Goal: Transaction & Acquisition: Purchase product/service

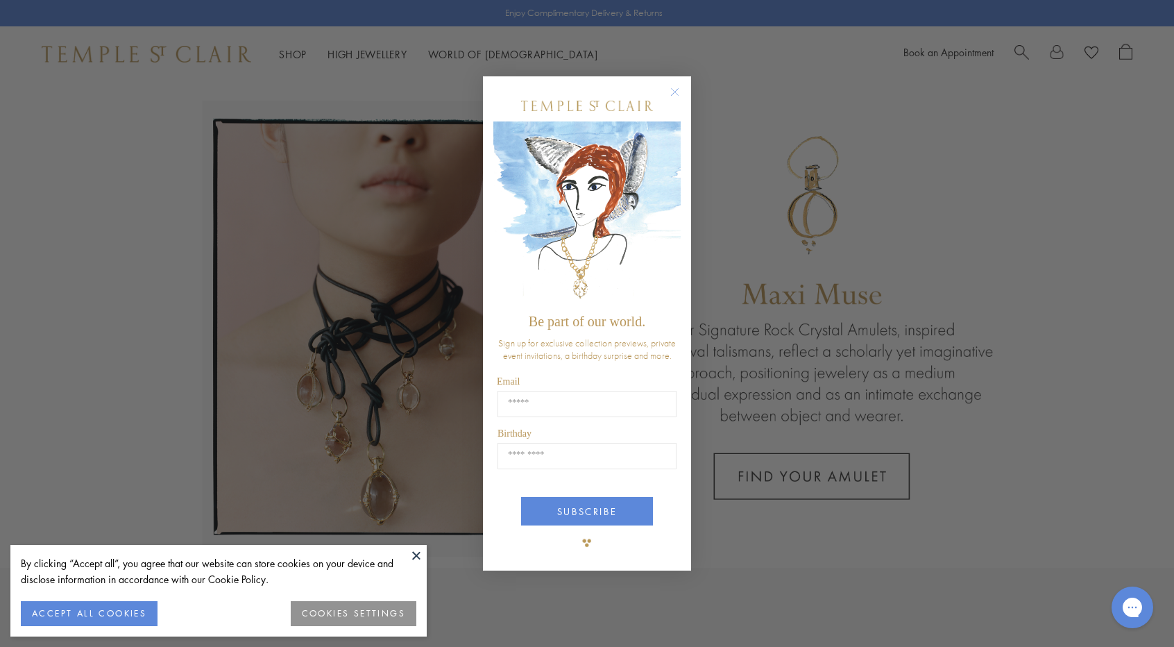
click at [676, 94] on circle "Close dialog" at bounding box center [675, 92] width 17 height 17
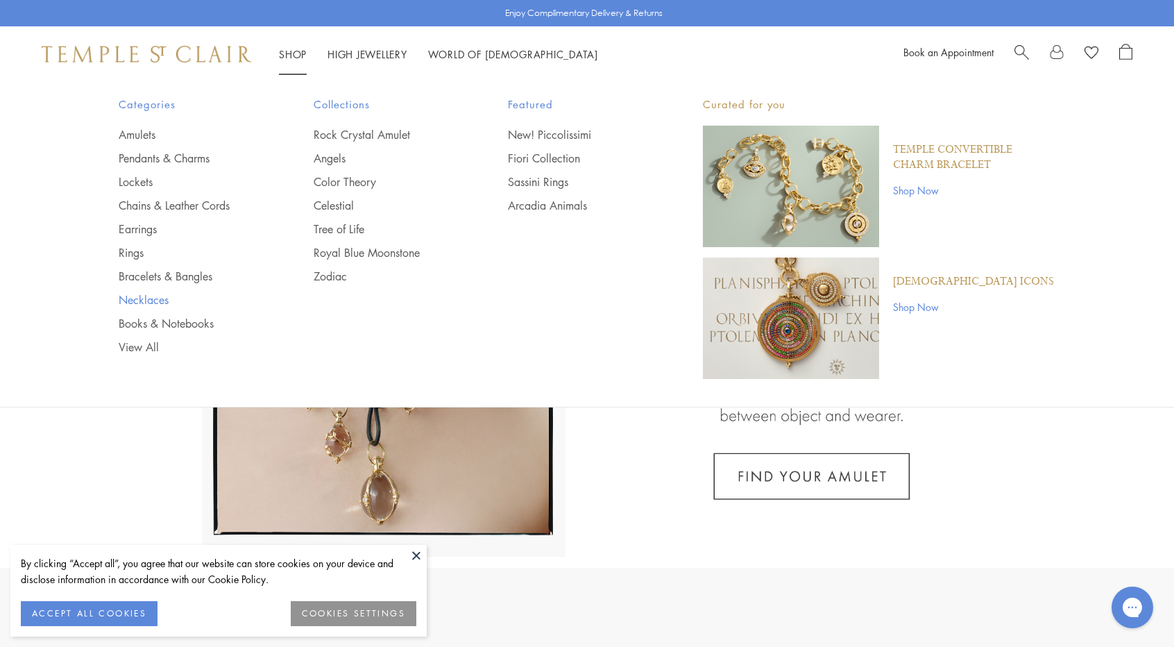
click at [135, 296] on link "Necklaces" at bounding box center [189, 299] width 140 height 15
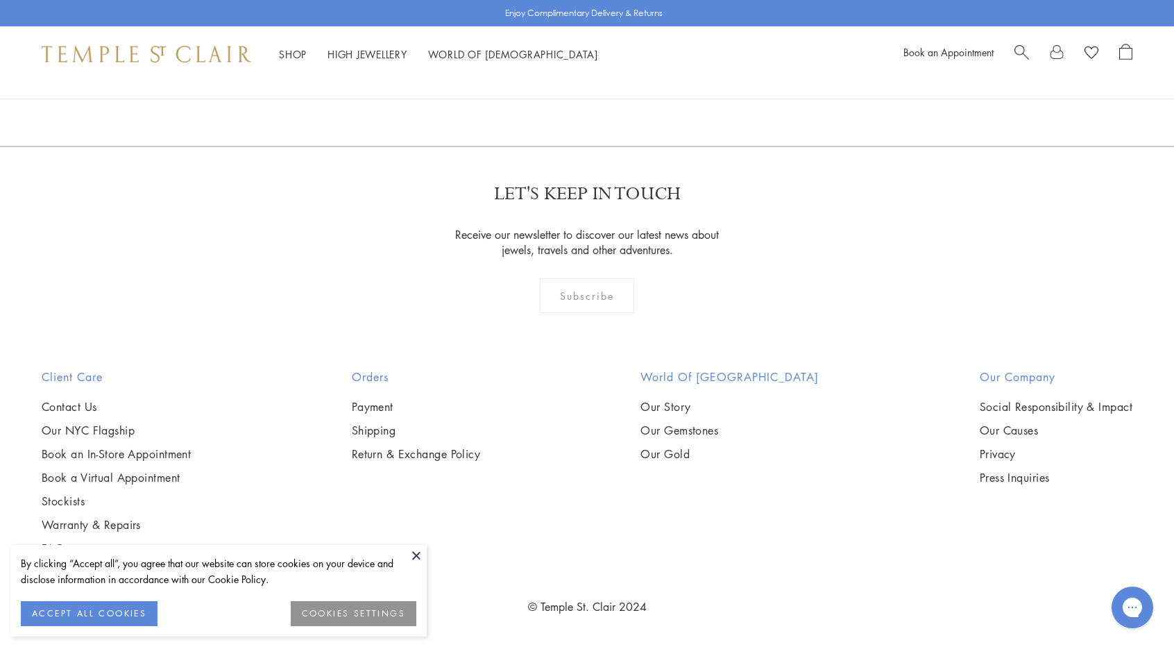
scroll to position [6247, 0]
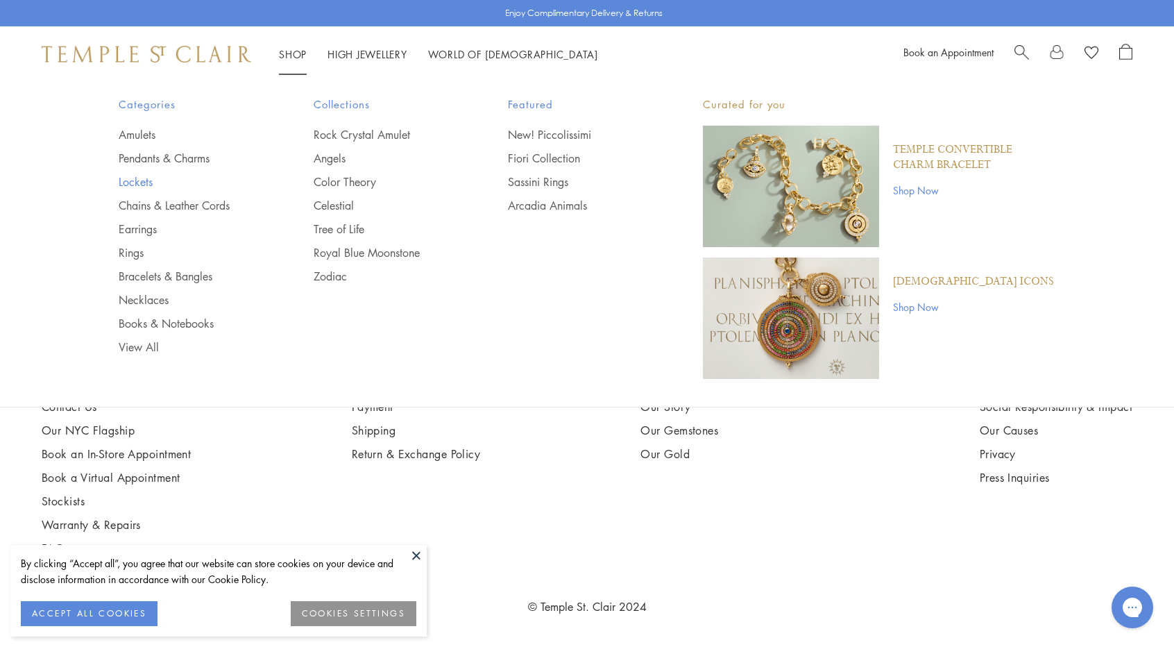
click at [140, 179] on link "Lockets" at bounding box center [189, 181] width 140 height 15
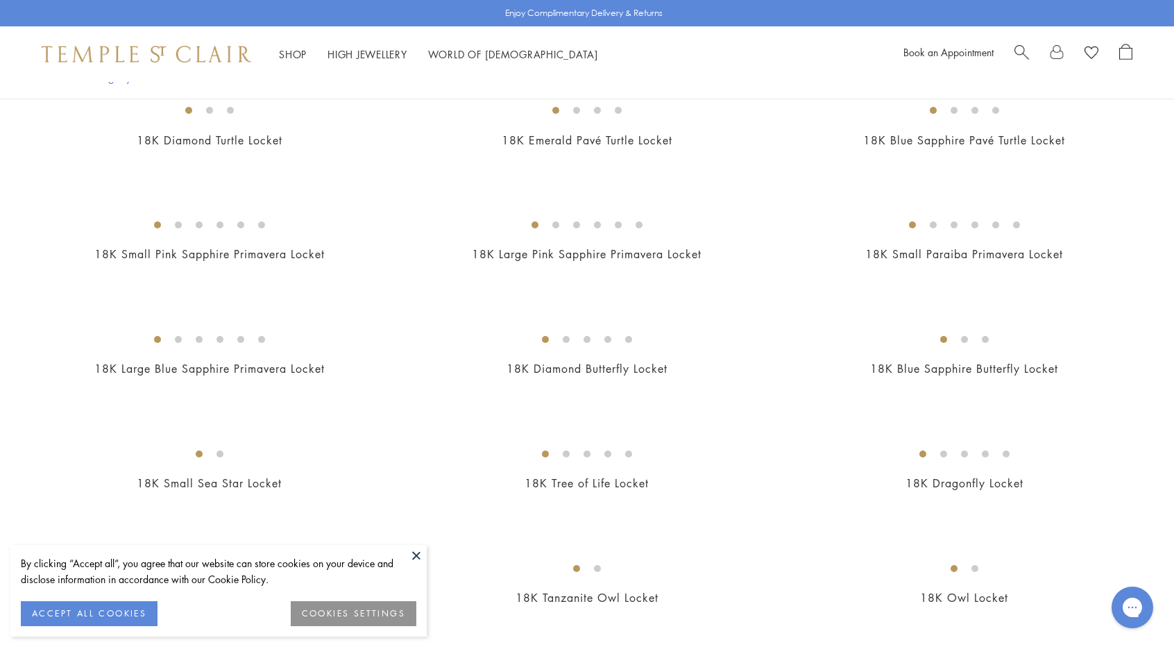
scroll to position [208, 0]
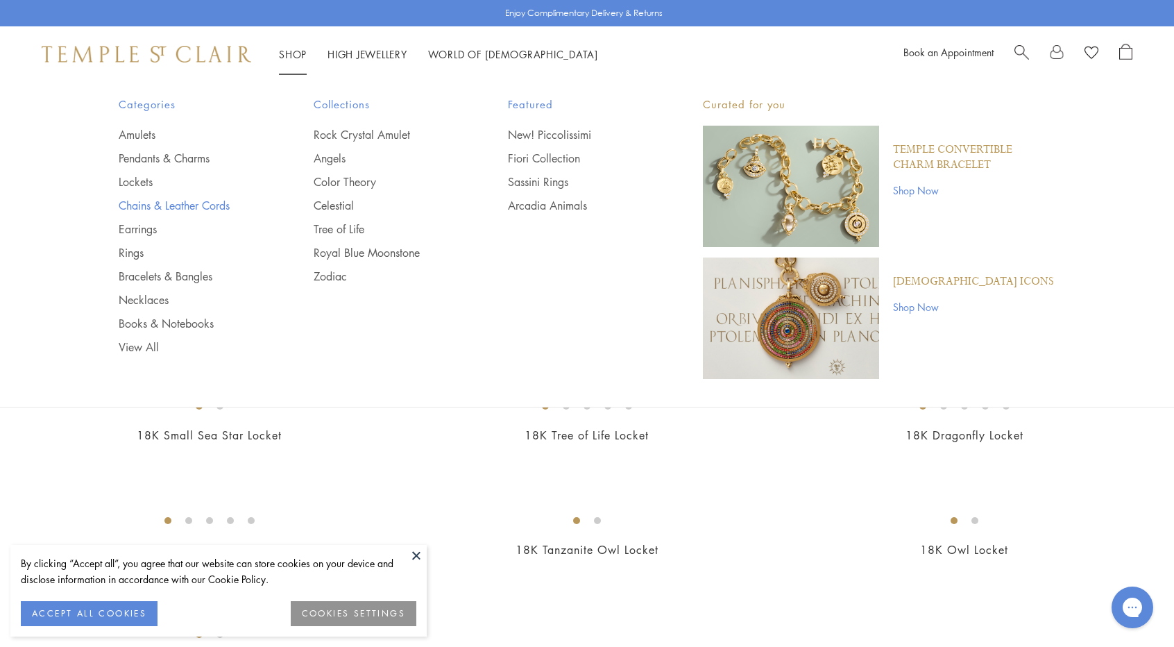
click at [207, 202] on link "Chains & Leather Cords" at bounding box center [189, 205] width 140 height 15
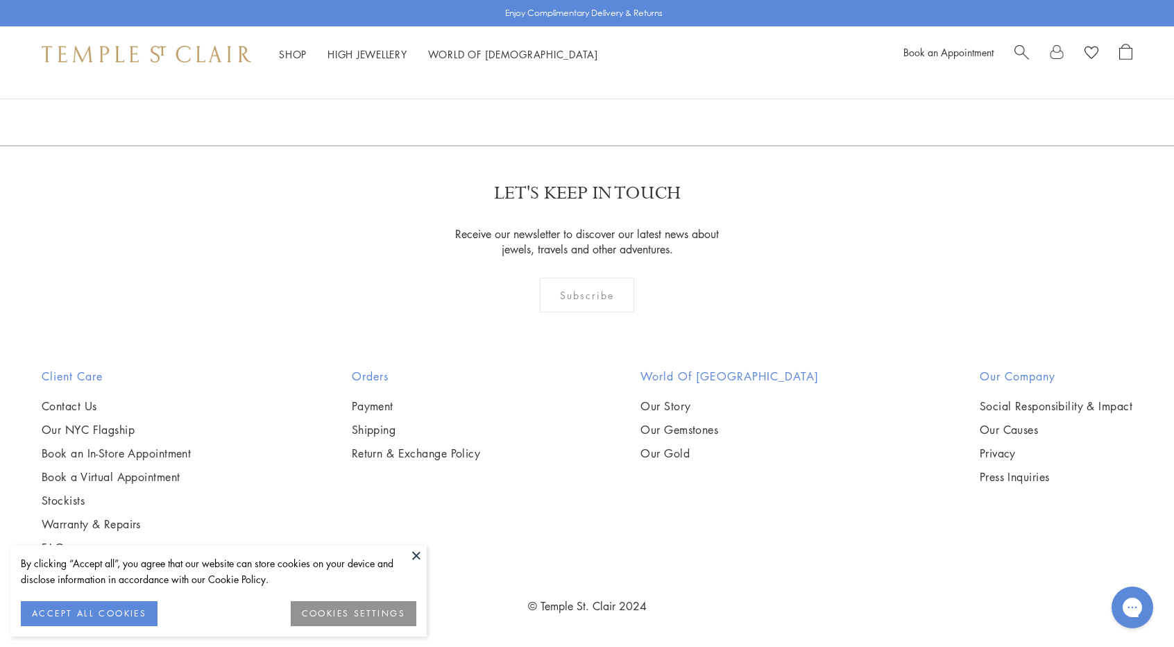
scroll to position [3262, 0]
